Goal: Entertainment & Leisure: Browse casually

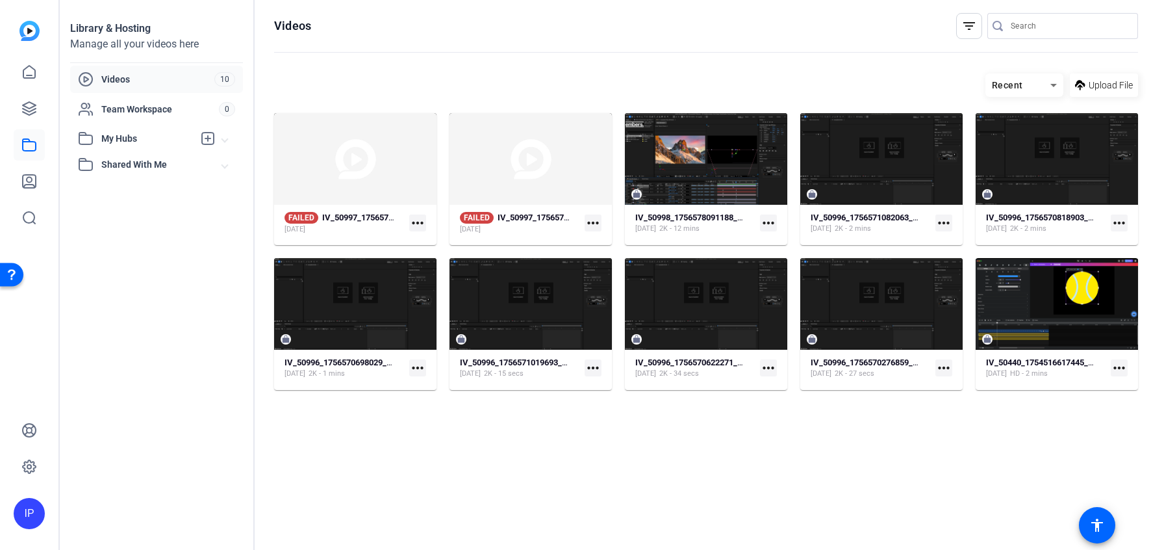
click at [415, 222] on mat-icon "more_horiz" at bounding box center [417, 222] width 17 height 17
click at [430, 261] on span "Retry" at bounding box center [446, 259] width 52 height 16
click at [596, 227] on mat-icon "more_horiz" at bounding box center [593, 222] width 17 height 17
click at [600, 261] on span "Retry" at bounding box center [621, 259] width 52 height 16
click at [537, 230] on div "[DATE]" at bounding box center [515, 229] width 110 height 10
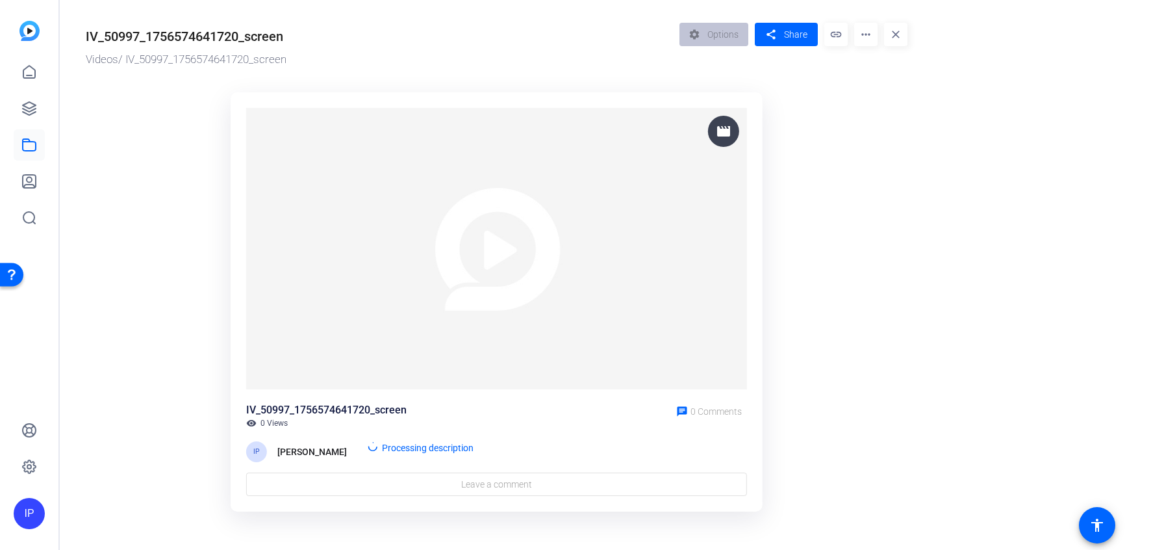
click at [518, 303] on img at bounding box center [496, 249] width 501 height 282
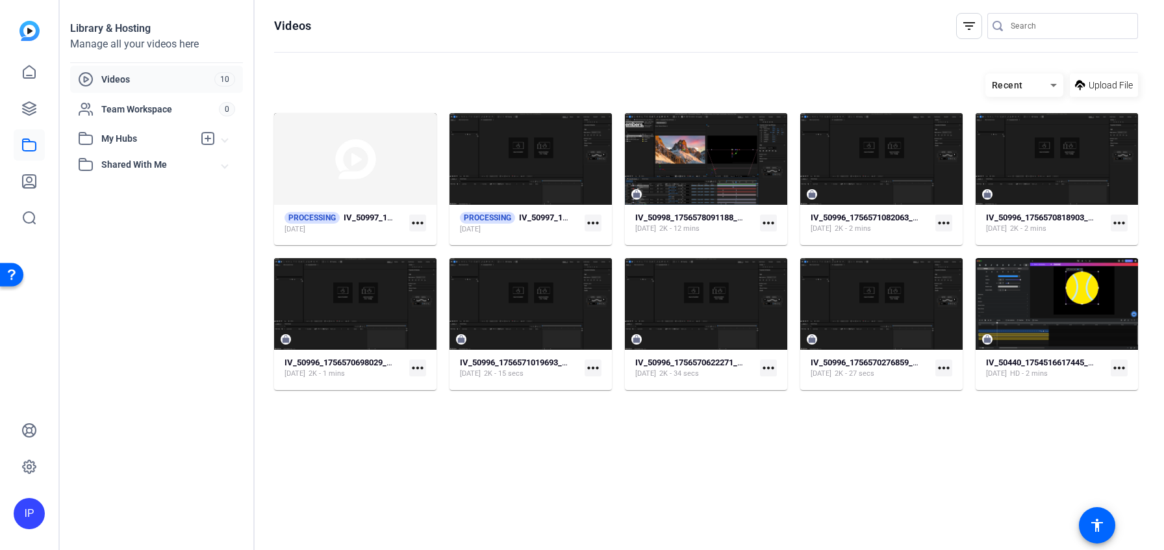
click at [592, 217] on mat-icon "more_horiz" at bounding box center [593, 222] width 17 height 17
click at [540, 218] on div at bounding box center [582, 275] width 1164 height 550
click at [540, 218] on strong "IV_50997_1756574641720_screen" at bounding box center [583, 217] width 128 height 10
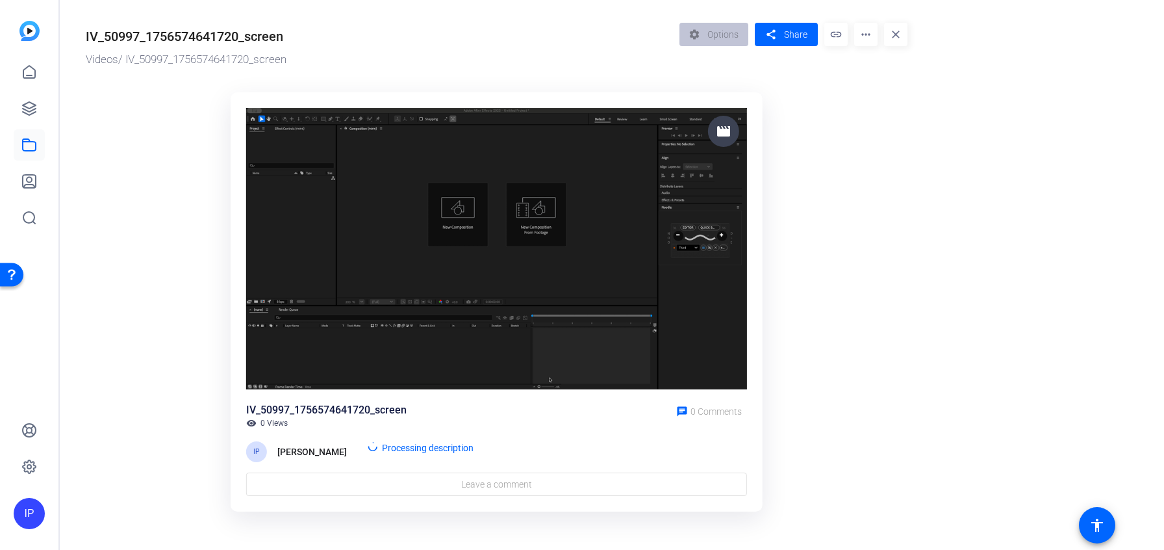
click at [513, 296] on img at bounding box center [496, 249] width 501 height 282
click at [445, 205] on img at bounding box center [496, 249] width 501 height 282
click at [863, 35] on mat-icon "more_horiz" at bounding box center [865, 34] width 23 height 23
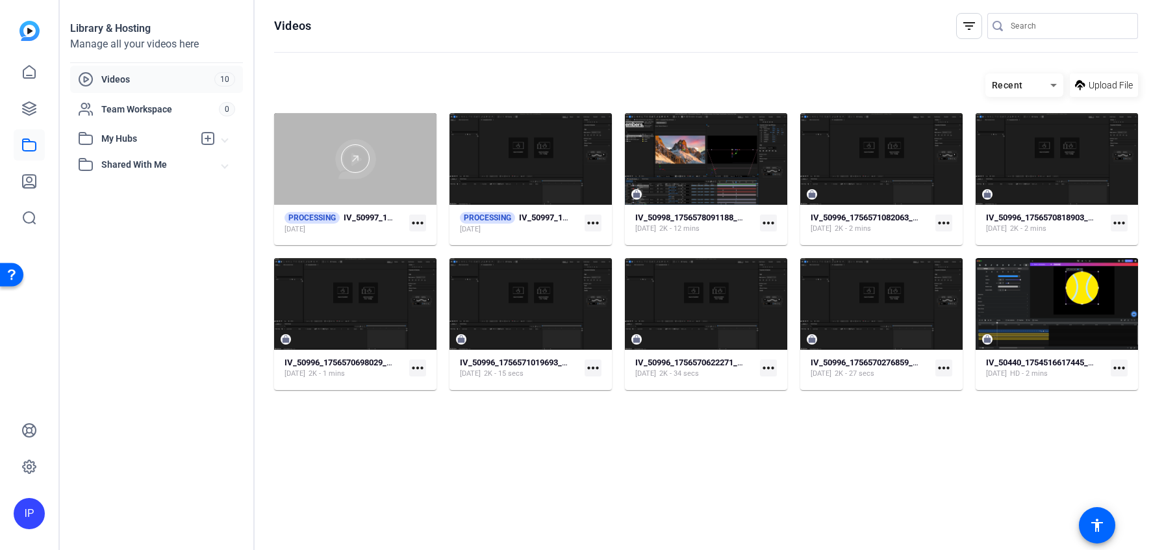
click at [342, 148] on div at bounding box center [355, 158] width 162 height 29
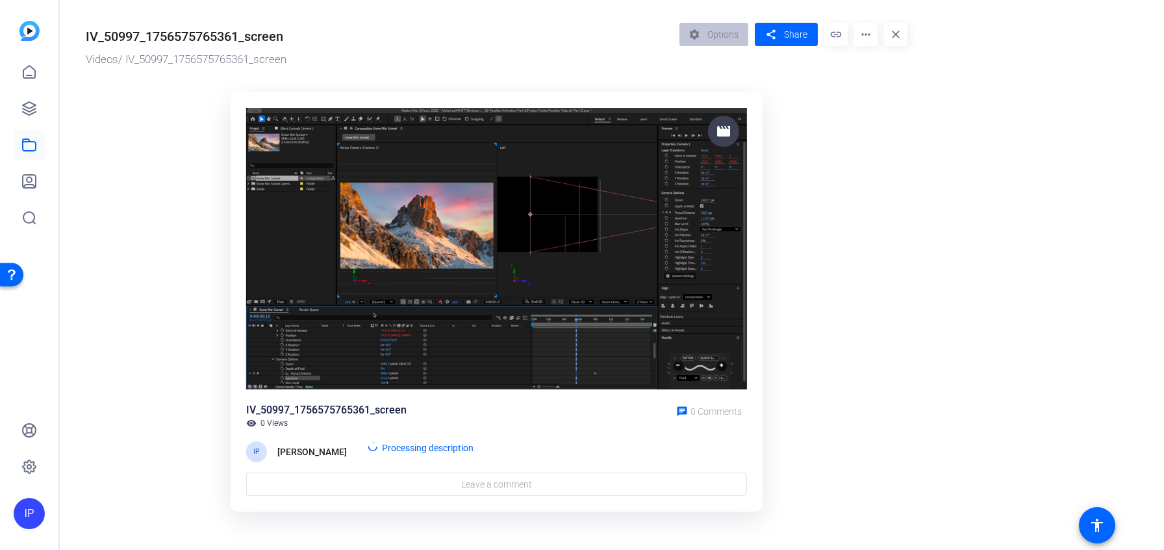
click at [352, 194] on img at bounding box center [496, 249] width 501 height 282
